Goal: Transaction & Acquisition: Purchase product/service

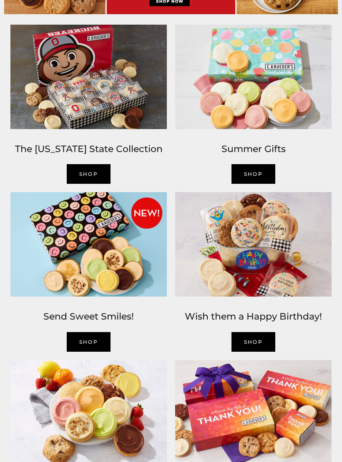
scroll to position [460, 0]
click at [267, 345] on link "SHOP" at bounding box center [254, 342] width 44 height 20
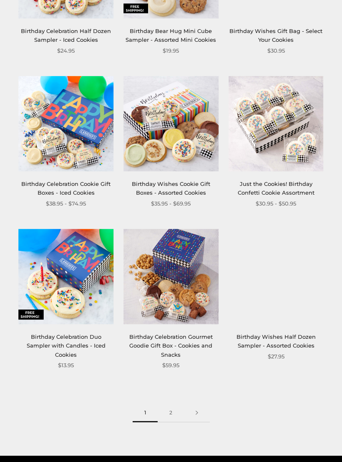
scroll to position [1009, 0]
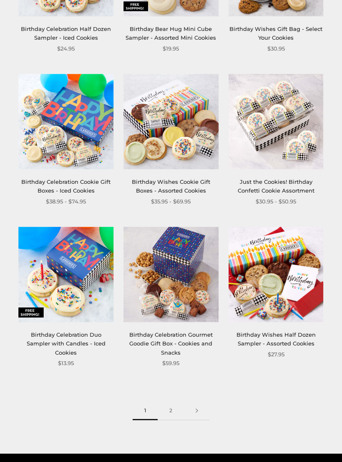
click at [172, 412] on link "2" at bounding box center [171, 411] width 26 height 19
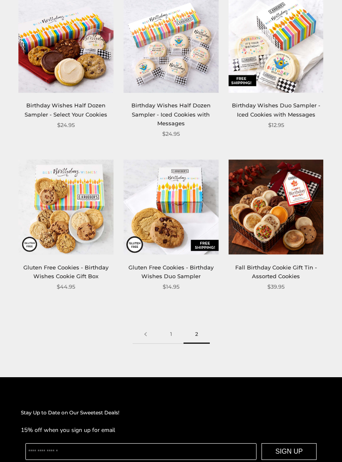
scroll to position [322, 0]
click at [284, 268] on link "Fall Birthday Cookie Gift Tin - Assorted Cookies" at bounding box center [276, 271] width 82 height 15
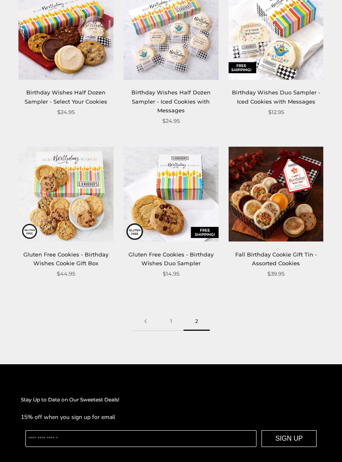
click at [207, 251] on link "Gluten Free Cookies - Birthday Wishes Duo Sampler" at bounding box center [171, 258] width 85 height 15
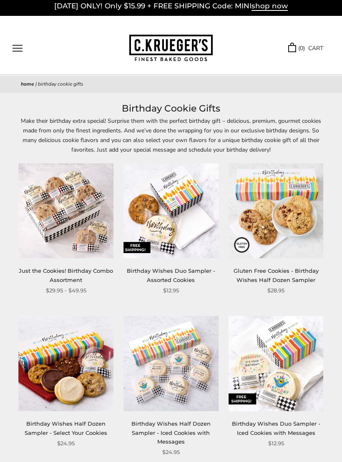
scroll to position [0, 0]
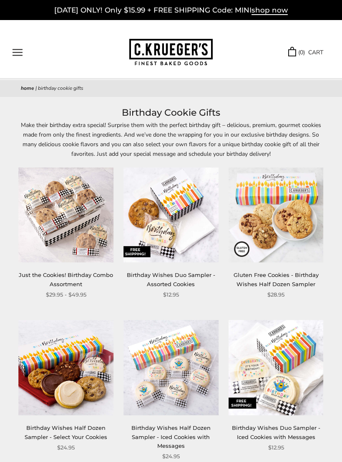
click at [274, 8] on span "shop now" at bounding box center [270, 10] width 36 height 9
